Goal: Find specific page/section: Find specific page/section

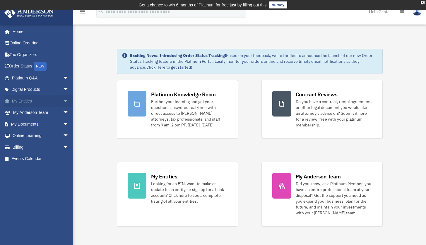
click at [32, 100] on link "My Entities arrow_drop_down" at bounding box center [40, 101] width 73 height 12
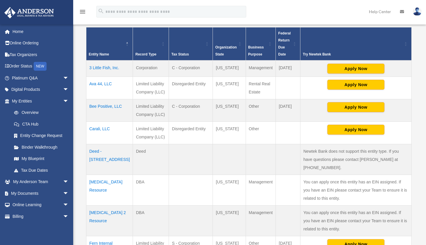
scroll to position [175, 0]
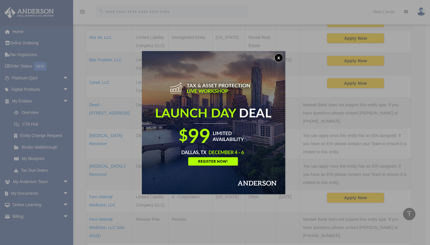
click at [281, 59] on button "x" at bounding box center [278, 58] width 9 height 9
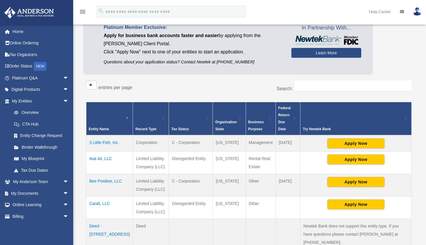
scroll to position [44, 0]
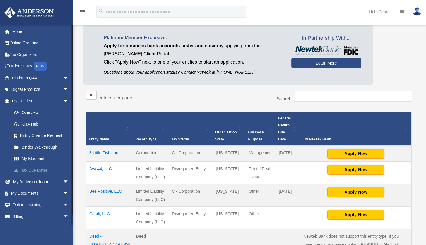
click at [39, 168] on link "Tax Due Dates" at bounding box center [42, 171] width 69 height 12
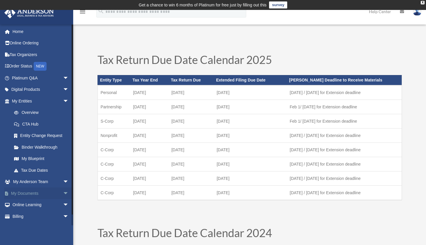
click at [30, 191] on link "My Documents arrow_drop_down" at bounding box center [40, 194] width 73 height 12
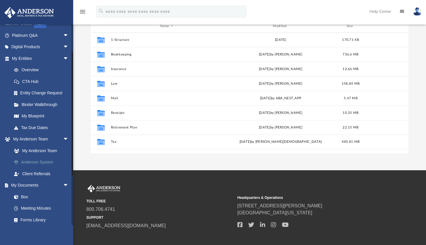
scroll to position [52, 0]
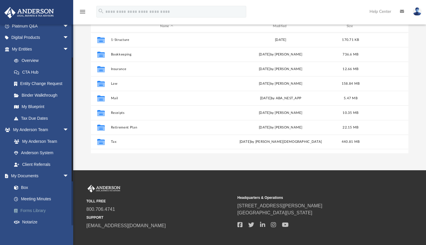
click at [37, 209] on link "Forms Library" at bounding box center [42, 211] width 69 height 12
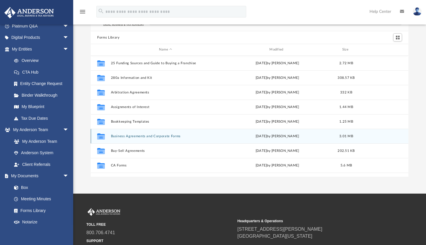
scroll to position [9, 0]
